Goal: Feedback & Contribution: Submit feedback/report problem

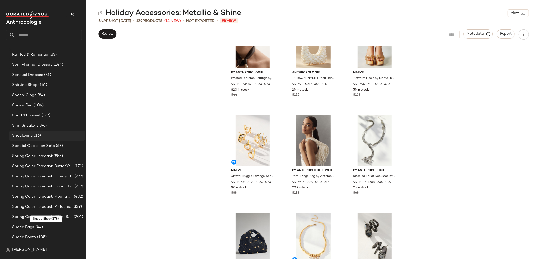
scroll to position [1177, 0]
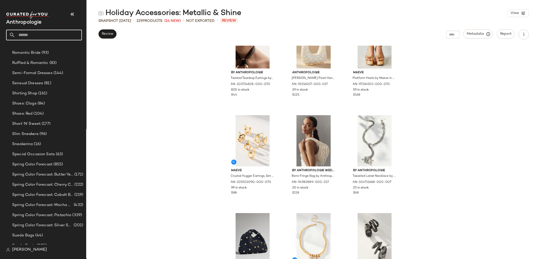
click at [43, 36] on input "text" at bounding box center [48, 35] width 67 height 11
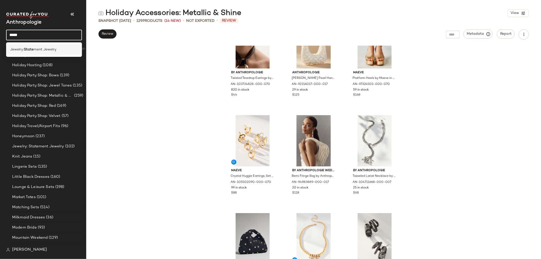
scroll to position [1193, 0]
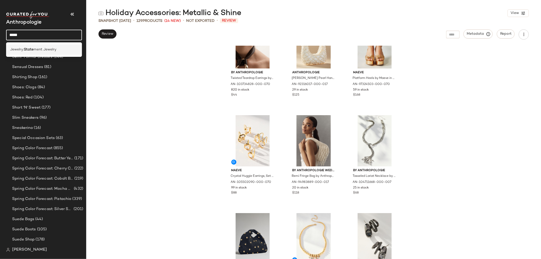
type input "*****"
click at [44, 49] on span "ment Jewelry" at bounding box center [44, 49] width 23 height 5
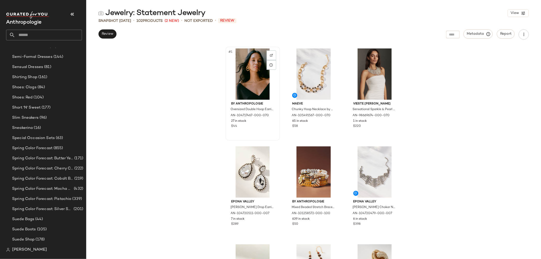
click at [241, 64] on div "#1" at bounding box center [252, 73] width 51 height 51
click at [264, 52] on div "#1" at bounding box center [252, 73] width 51 height 51
click at [268, 53] on div at bounding box center [272, 55] width 10 height 10
click at [207, 91] on div "#1 By Anthropologie Oversized Double Hoop Earrings by Anthropologie in Gold, Wo…" at bounding box center [313, 152] width 455 height 213
click at [361, 51] on div at bounding box center [394, 55] width 10 height 10
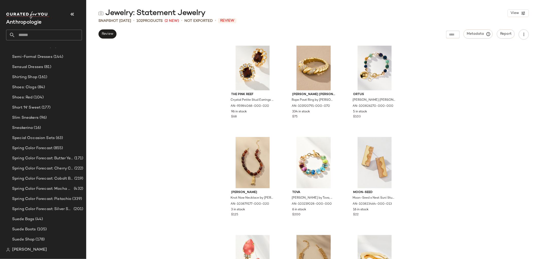
scroll to position [1216, 0]
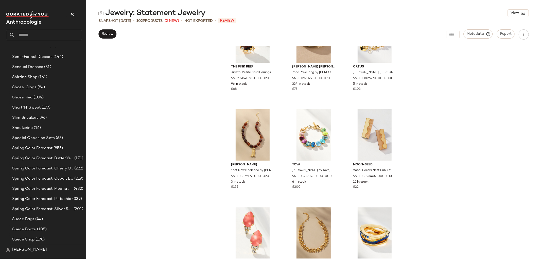
drag, startPoint x: 537, startPoint y: 135, endPoint x: 536, endPoint y: 139, distance: 3.9
click at [361, 140] on div "The Pink Reef Crystal Petite Stud Earrings by The Pink Reef in Brown, Women's, …" at bounding box center [313, 152] width 455 height 213
click at [361, 133] on div "The Pink Reef Crystal Petite Stud Earrings by The Pink Reef in Brown, Women's, …" at bounding box center [313, 152] width 455 height 213
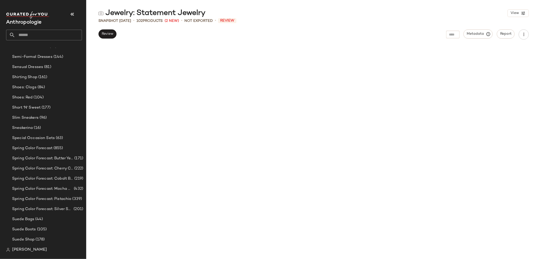
scroll to position [0, 0]
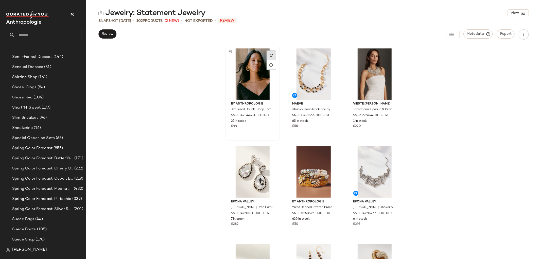
click at [270, 54] on img at bounding box center [271, 55] width 3 height 3
click at [361, 54] on div at bounding box center [394, 55] width 10 height 10
drag, startPoint x: 479, startPoint y: 155, endPoint x: 475, endPoint y: 156, distance: 3.6
click at [361, 155] on div "By Anthropologie Oversized Double Hoop Earrings by Anthropologie in Gold, Women…" at bounding box center [313, 152] width 455 height 213
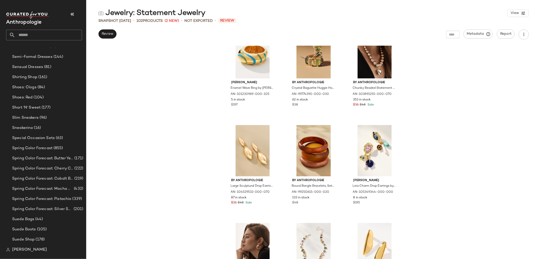
scroll to position [427, 0]
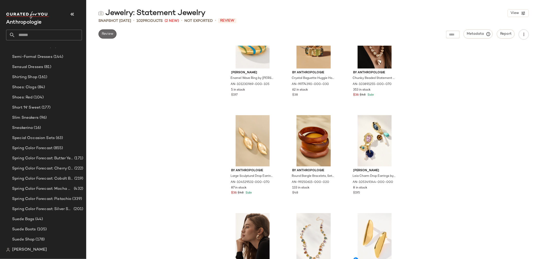
click at [102, 34] on span "Review" at bounding box center [107, 34] width 12 height 4
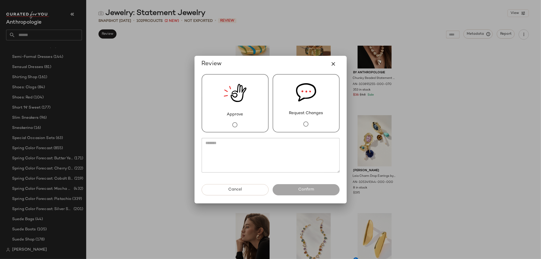
click at [314, 121] on div "Request Changes" at bounding box center [306, 103] width 67 height 58
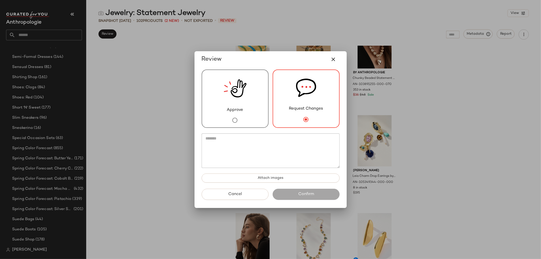
click at [289, 146] on textarea at bounding box center [271, 150] width 138 height 35
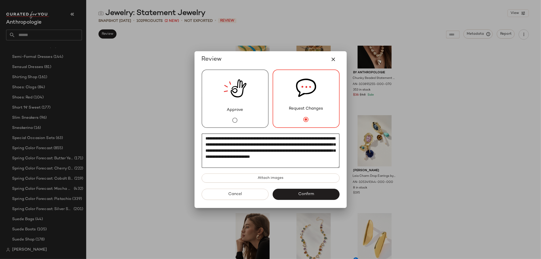
drag, startPoint x: 272, startPoint y: 164, endPoint x: 174, endPoint y: 116, distance: 108.7
click at [174, 116] on div "**********" at bounding box center [270, 129] width 541 height 259
type textarea "**********"
drag, startPoint x: 483, startPoint y: 113, endPoint x: 474, endPoint y: 115, distance: 9.5
click at [361, 113] on div at bounding box center [270, 129] width 541 height 259
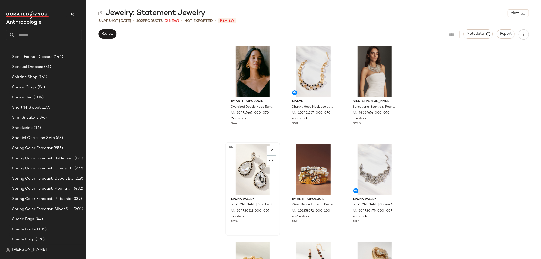
scroll to position [0, 0]
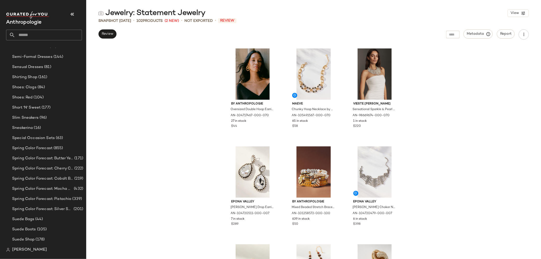
click at [361, 125] on div "By Anthropologie Oversized Double Hoop Earrings by Anthropologie in Gold, Women…" at bounding box center [313, 152] width 455 height 213
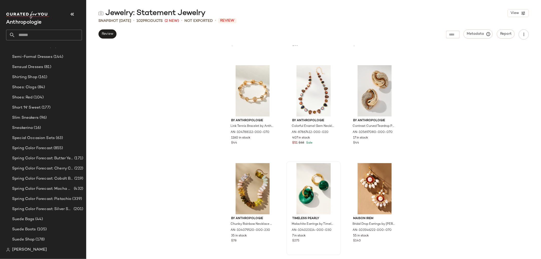
scroll to position [173, 0]
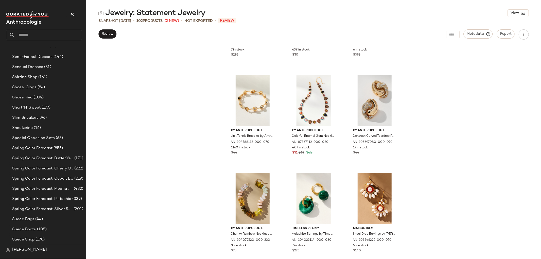
click at [361, 157] on div "Epona Valley [PERSON_NAME] Drop Earrings by Epona Valley in Silver, Women's, Pl…" at bounding box center [313, 152] width 455 height 213
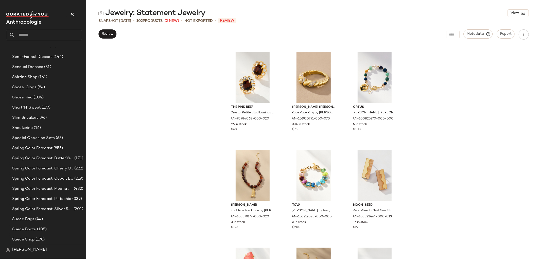
scroll to position [1188, 0]
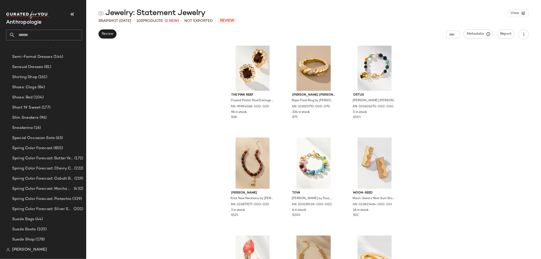
click at [186, 147] on div "By Anthropologie Tasseled Lariat Necklace by Anthropologie in Gold, Women's, Go…" at bounding box center [313, 152] width 455 height 213
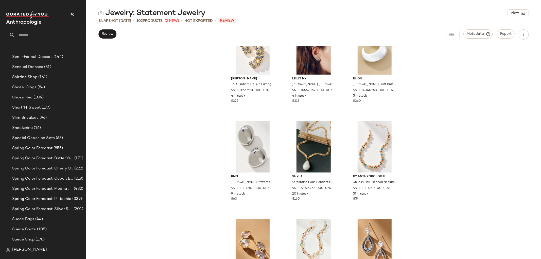
scroll to position [1414, 0]
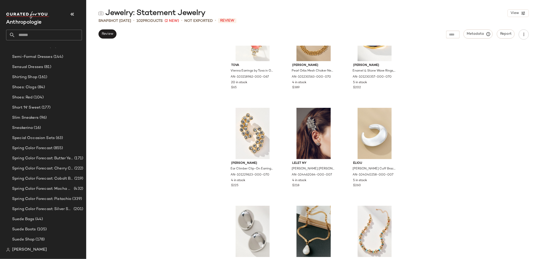
click at [143, 147] on div "Tova Vienna Earrings by Tova in Orange, Women's, Brass at Anthropologie AN-1032…" at bounding box center [313, 152] width 455 height 213
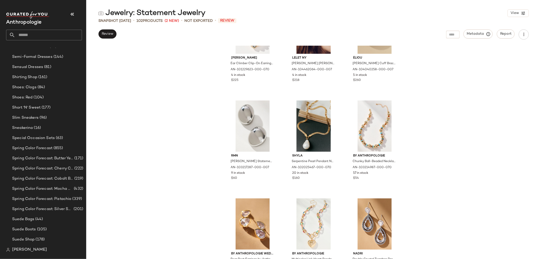
scroll to position [1526, 0]
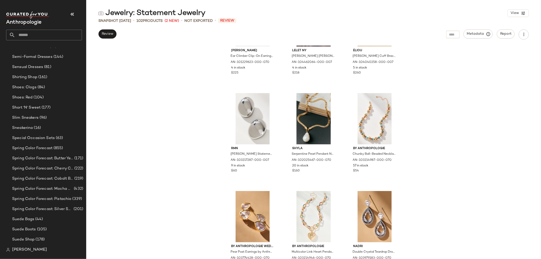
drag, startPoint x: 505, startPoint y: 142, endPoint x: 502, endPoint y: 143, distance: 3.6
click at [361, 142] on div "[PERSON_NAME] Ear Climber Clip-On Earrings by [PERSON_NAME] in Gold, Women's, G…" at bounding box center [313, 152] width 455 height 213
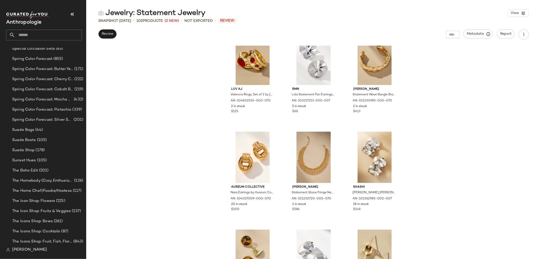
scroll to position [1306, 0]
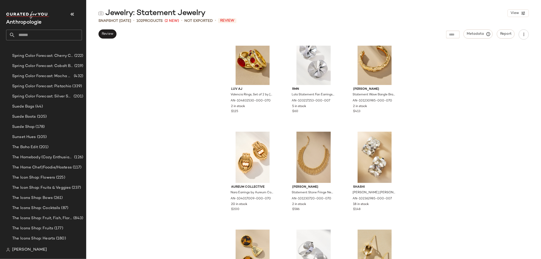
click at [201, 130] on div "[PERSON_NAME] Flat Block Crystal Drop Earrings by [PERSON_NAME] in Silver, Wome…" at bounding box center [313, 152] width 455 height 213
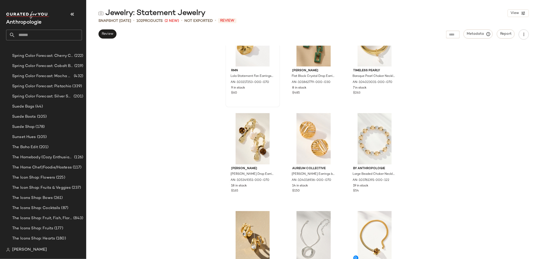
scroll to position [2948, 0]
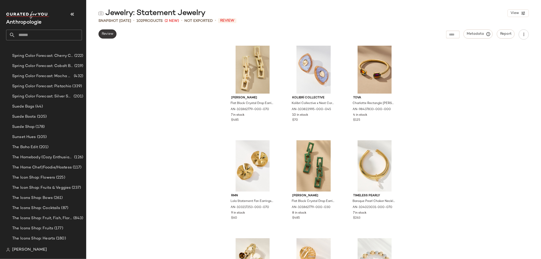
click at [111, 30] on button "Review" at bounding box center [107, 33] width 18 height 9
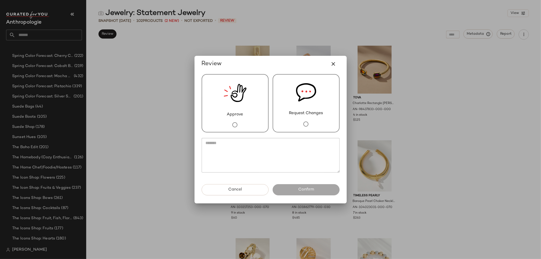
click at [306, 88] on img at bounding box center [306, 93] width 20 height 36
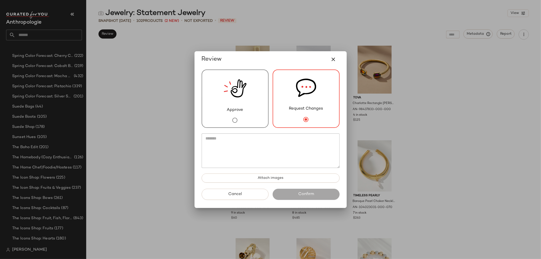
click at [287, 142] on textarea at bounding box center [271, 150] width 138 height 35
paste textarea "**********"
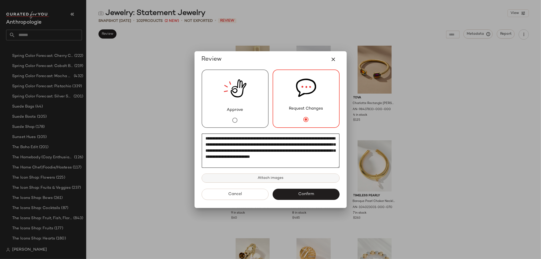
type textarea "**********"
click at [251, 157] on button "Attach images" at bounding box center [271, 178] width 138 height 9
type input "**********"
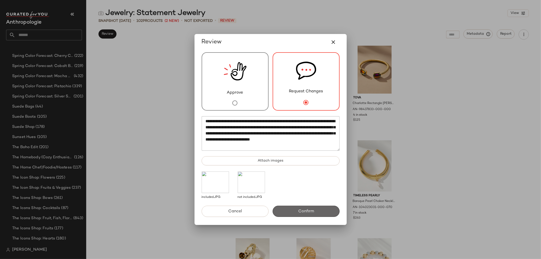
click at [312, 157] on span "Confirm" at bounding box center [306, 211] width 16 height 5
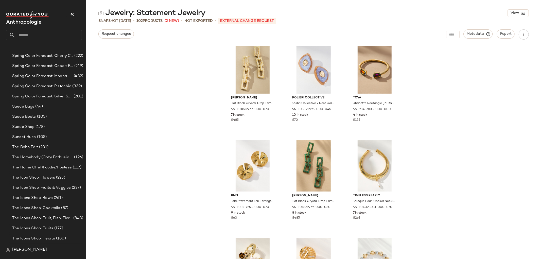
click at [47, 31] on input "text" at bounding box center [48, 35] width 67 height 11
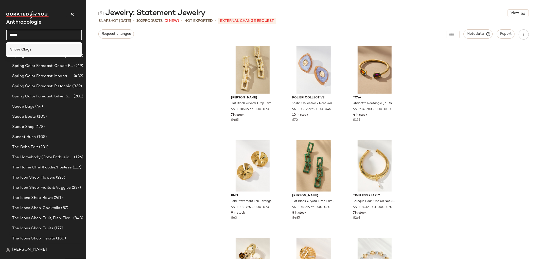
type input "*****"
click at [40, 46] on div "Shoes: Clogs" at bounding box center [44, 49] width 76 height 10
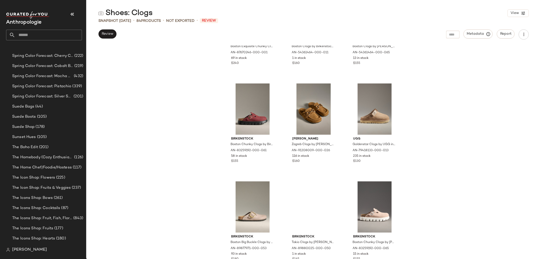
scroll to position [1442, 0]
